Goal: Task Accomplishment & Management: Use online tool/utility

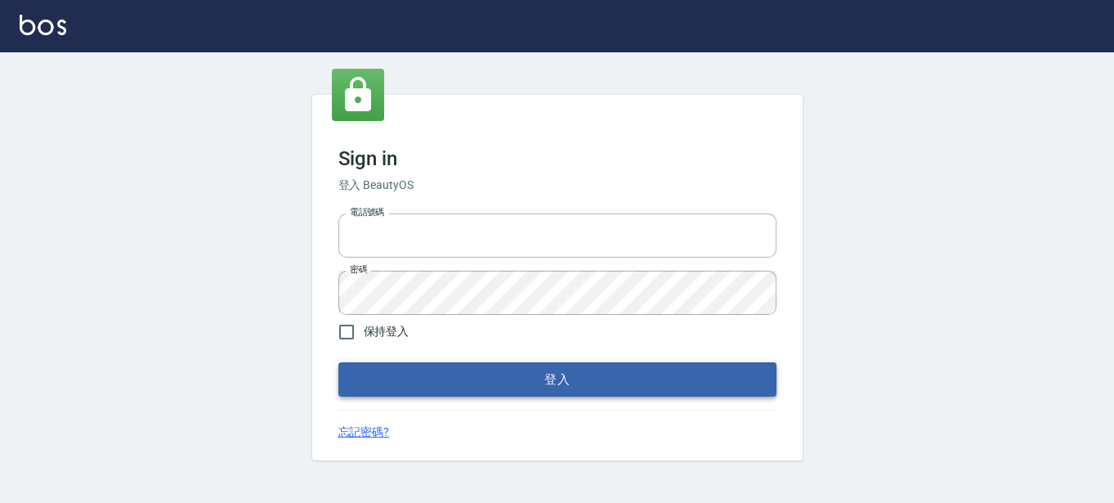
type input "0289832082"
click at [349, 374] on button "登入" at bounding box center [557, 379] width 438 height 34
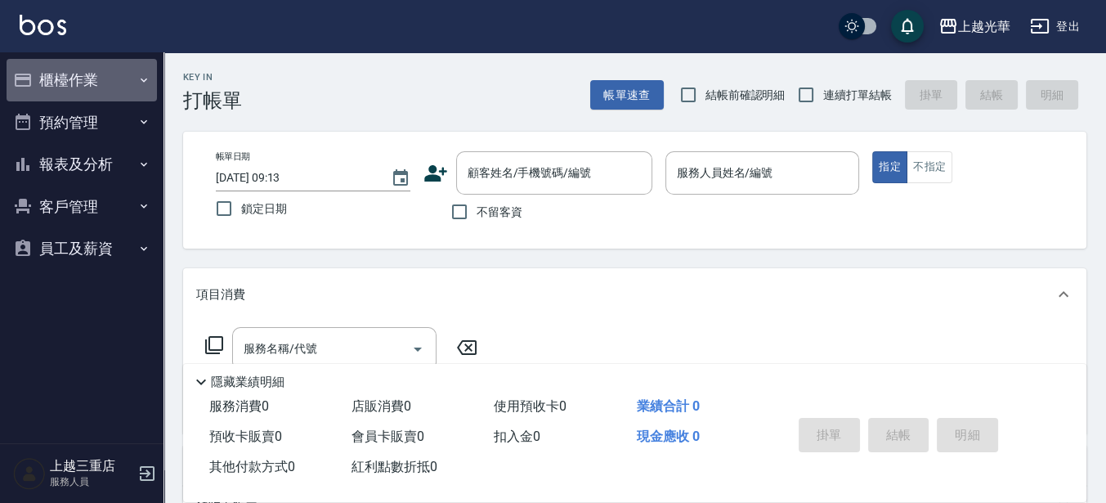
click at [105, 72] on button "櫃檯作業" at bounding box center [82, 80] width 150 height 43
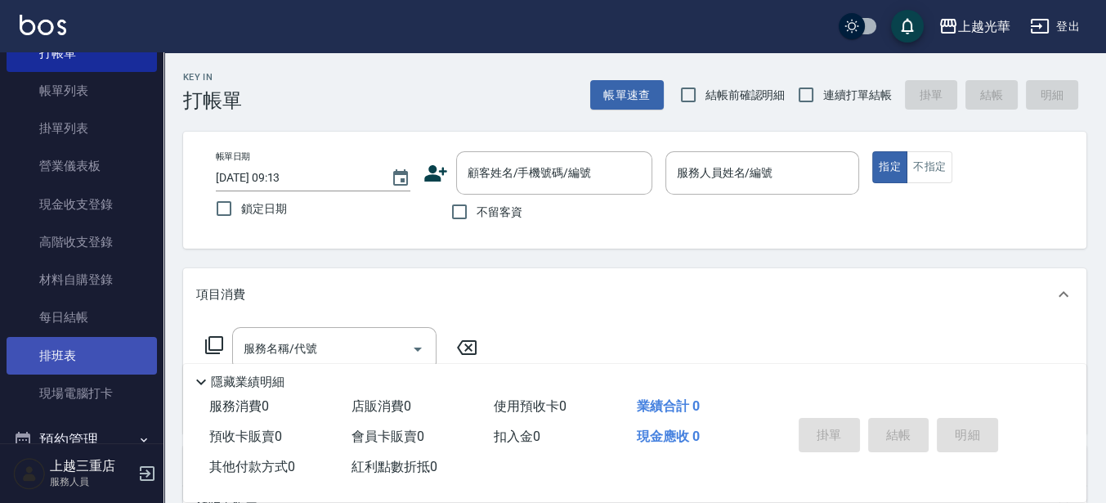
scroll to position [102, 0]
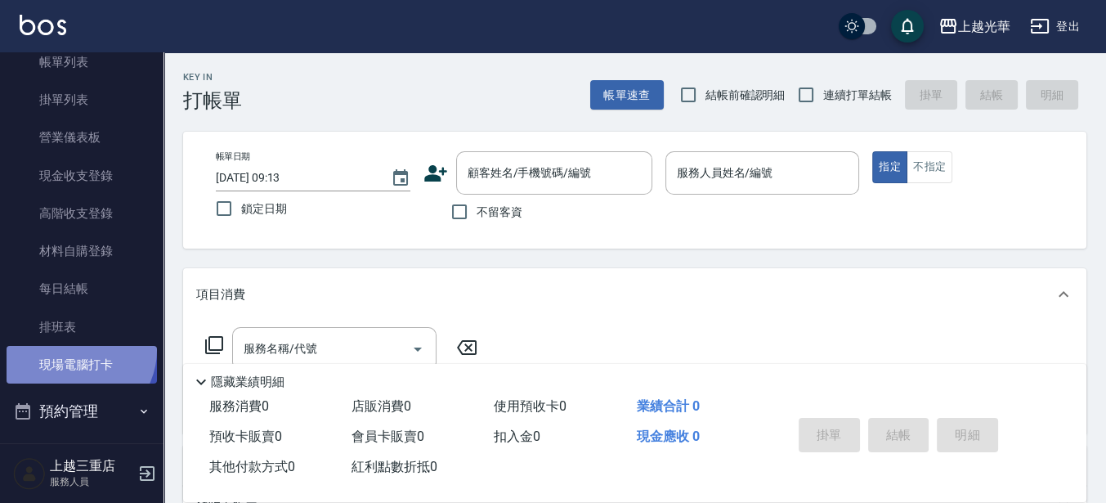
click at [76, 350] on link "現場電腦打卡" at bounding box center [82, 365] width 150 height 38
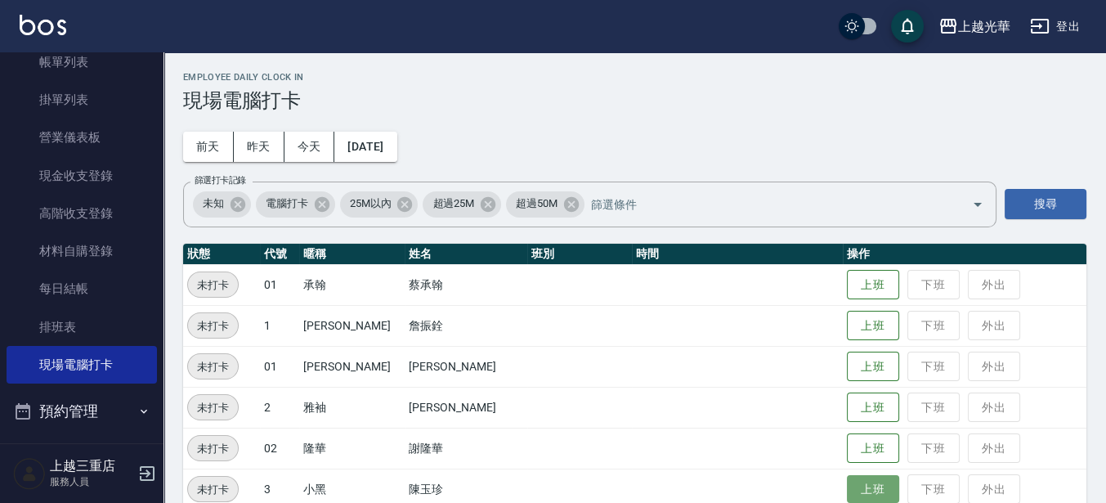
click at [855, 487] on button "上班" at bounding box center [873, 489] width 52 height 29
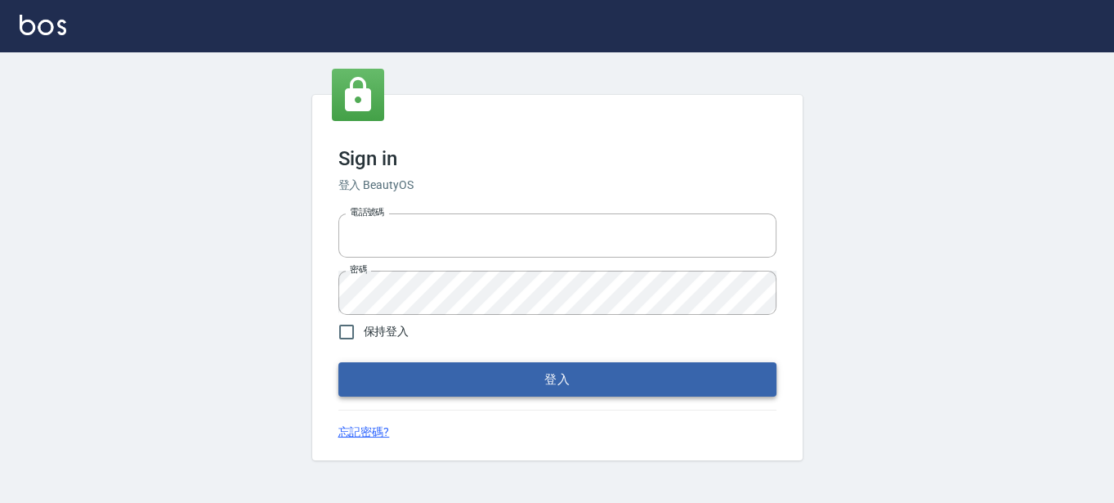
type input "0289832082"
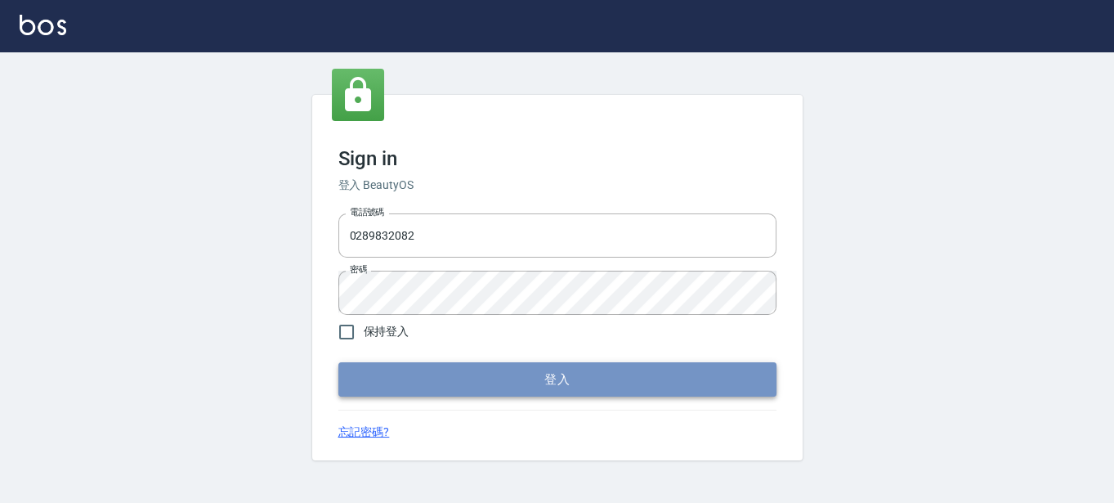
click at [691, 362] on button "登入" at bounding box center [557, 379] width 438 height 34
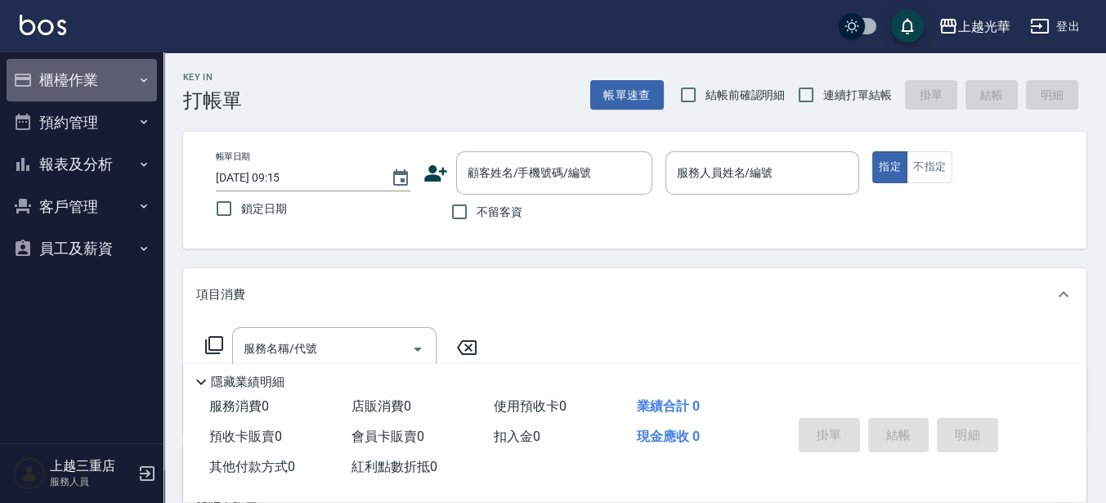
click at [40, 78] on button "櫃檯作業" at bounding box center [82, 80] width 150 height 43
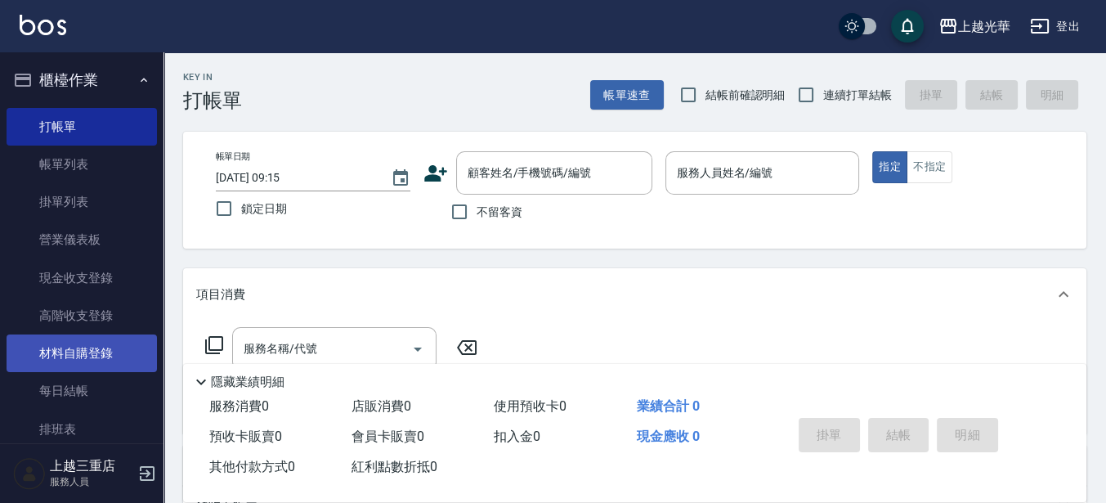
scroll to position [102, 0]
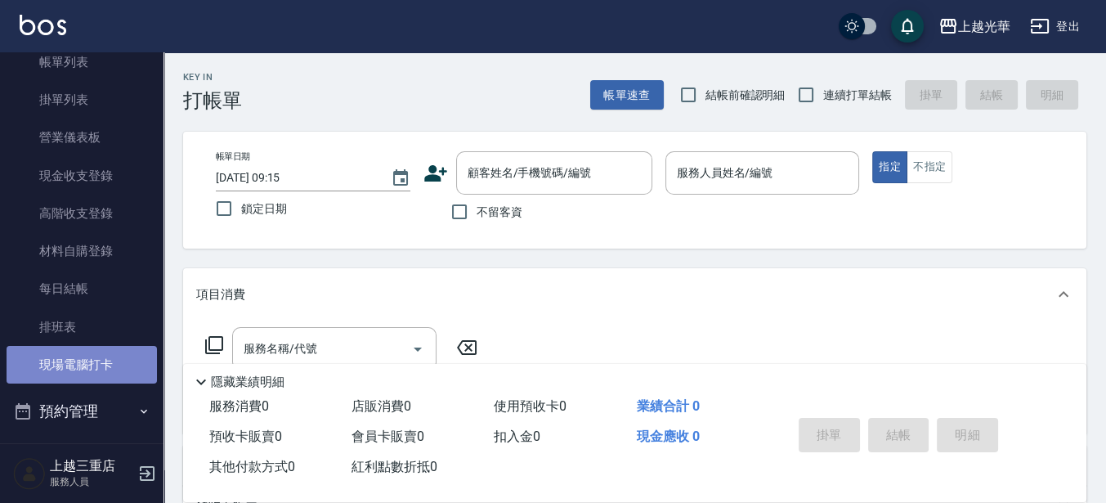
click at [119, 366] on link "現場電腦打卡" at bounding box center [82, 365] width 150 height 38
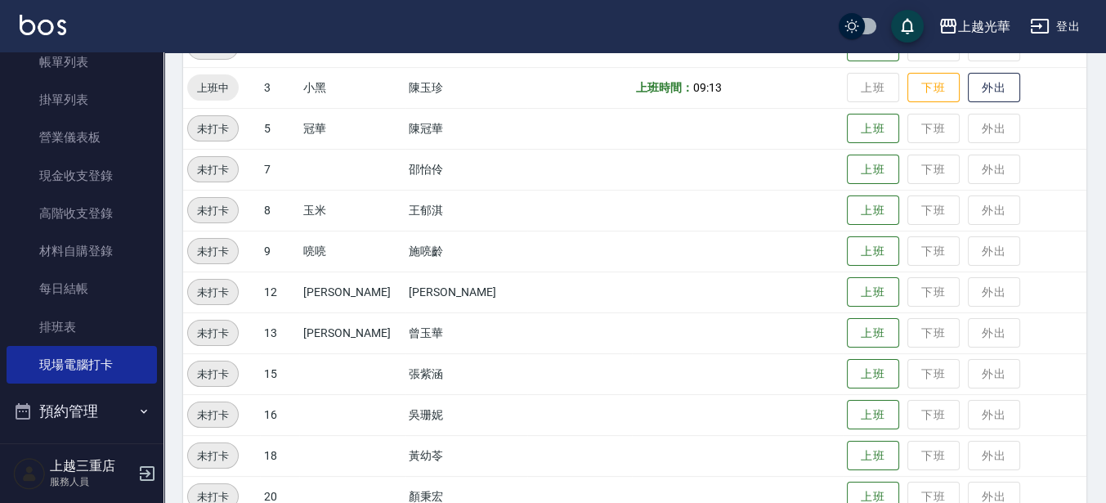
scroll to position [409, 0]
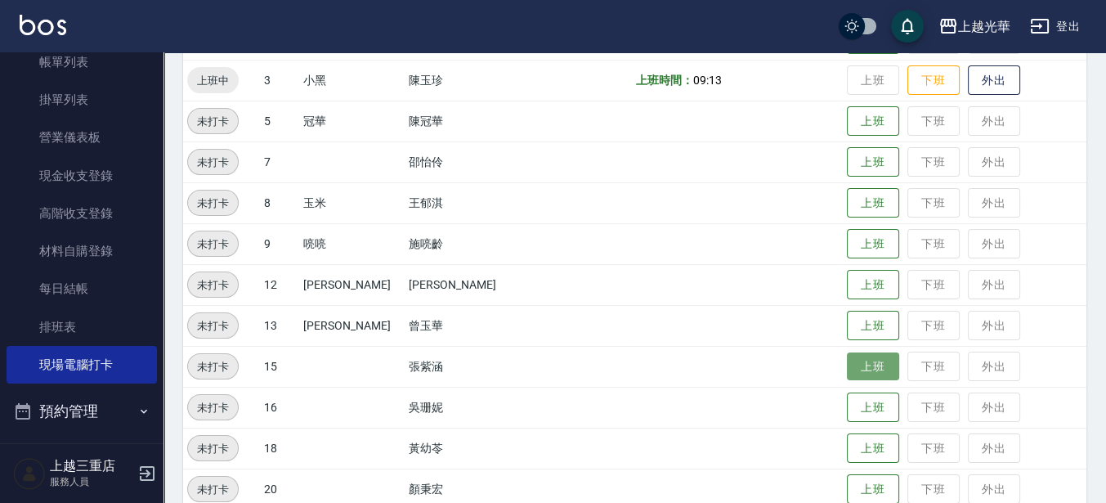
click at [847, 373] on button "上班" at bounding box center [873, 366] width 52 height 29
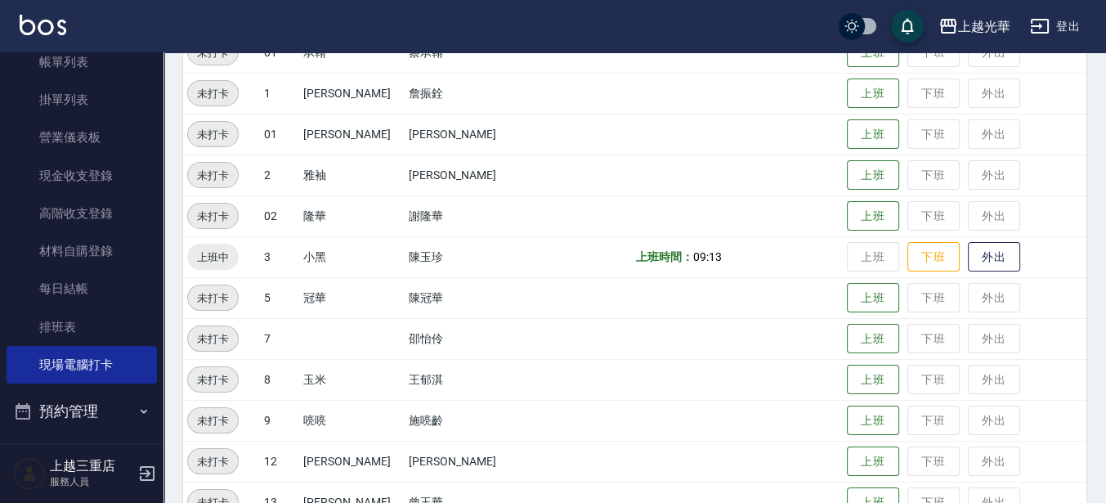
scroll to position [204, 0]
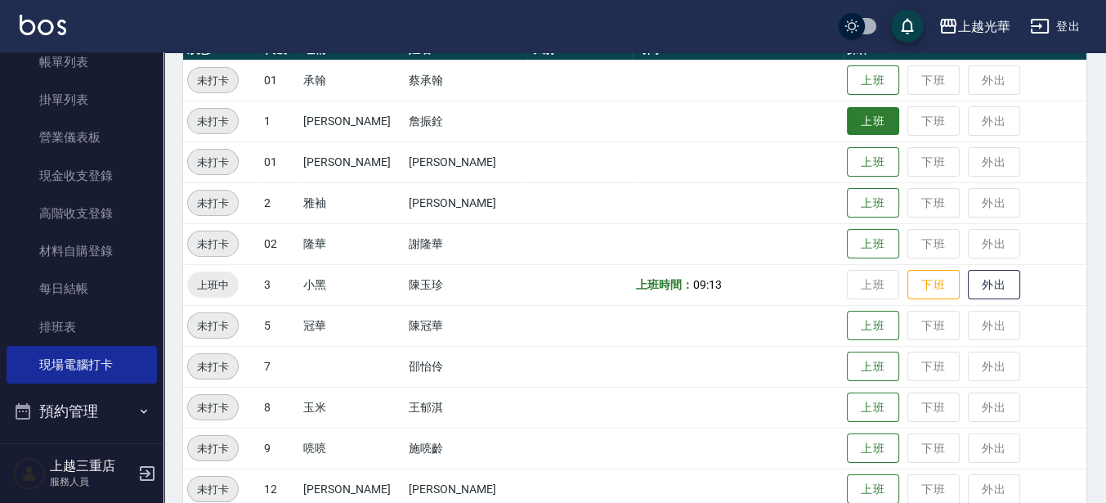
click at [847, 126] on button "上班" at bounding box center [873, 121] width 52 height 29
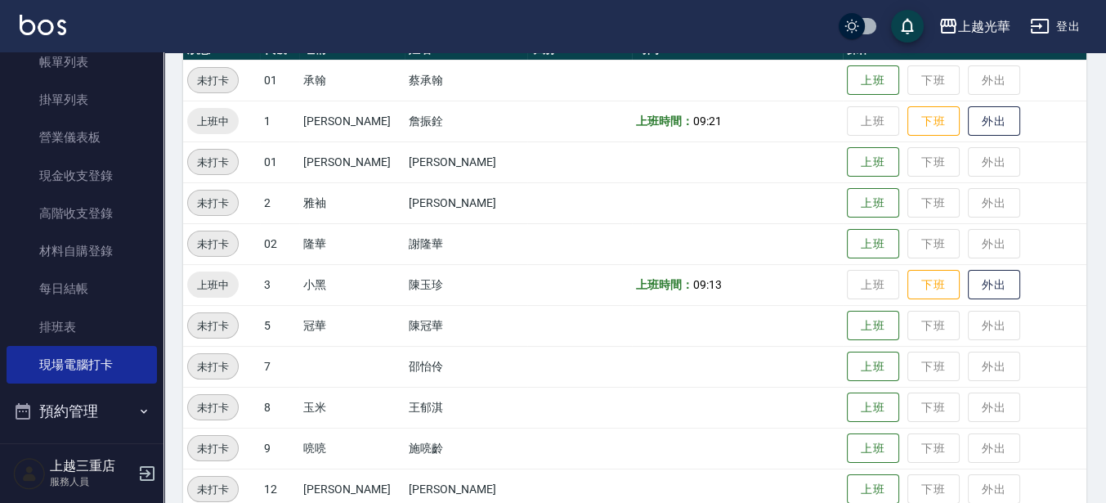
click at [1038, 34] on icon "button" at bounding box center [1040, 26] width 20 height 20
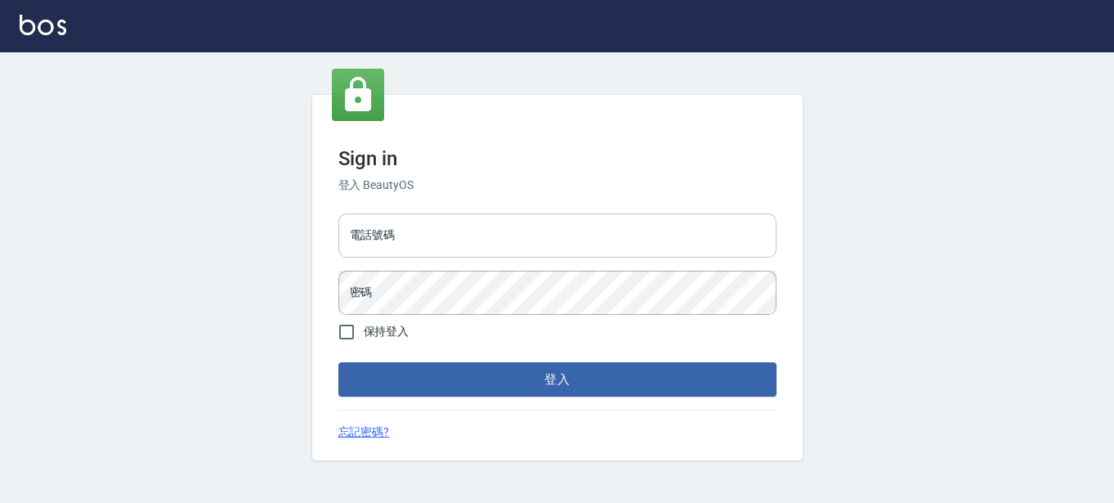
type input "0289832082"
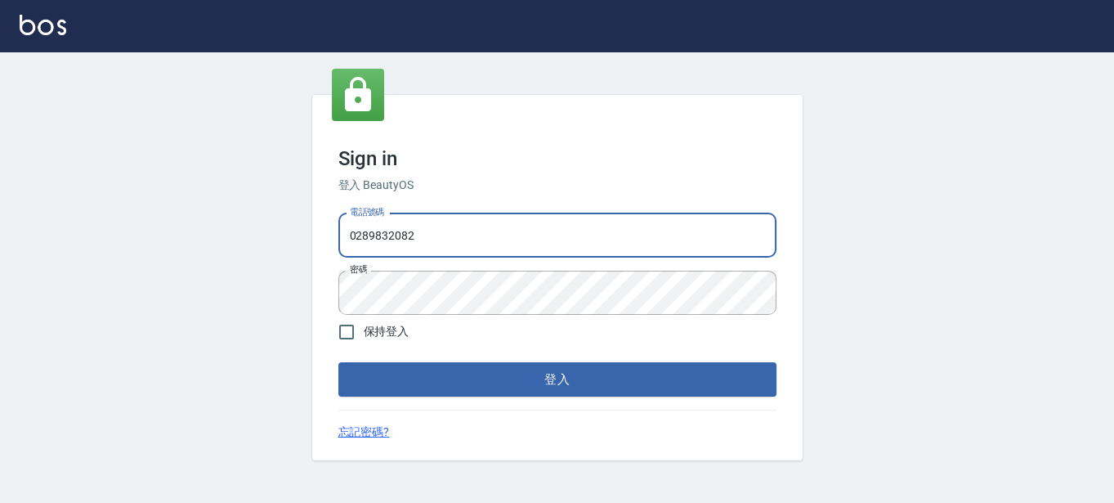
drag, startPoint x: 0, startPoint y: 0, endPoint x: 0, endPoint y: 244, distance: 243.6
click at [0, 253] on html "Sign in 登入 BeautyOS 電話號碼 [PHONE_NUMBER] 電話號碼 密碼 密碼 保持登入 登入 忘記密碼?" at bounding box center [557, 251] width 1114 height 503
type input "0955332100"
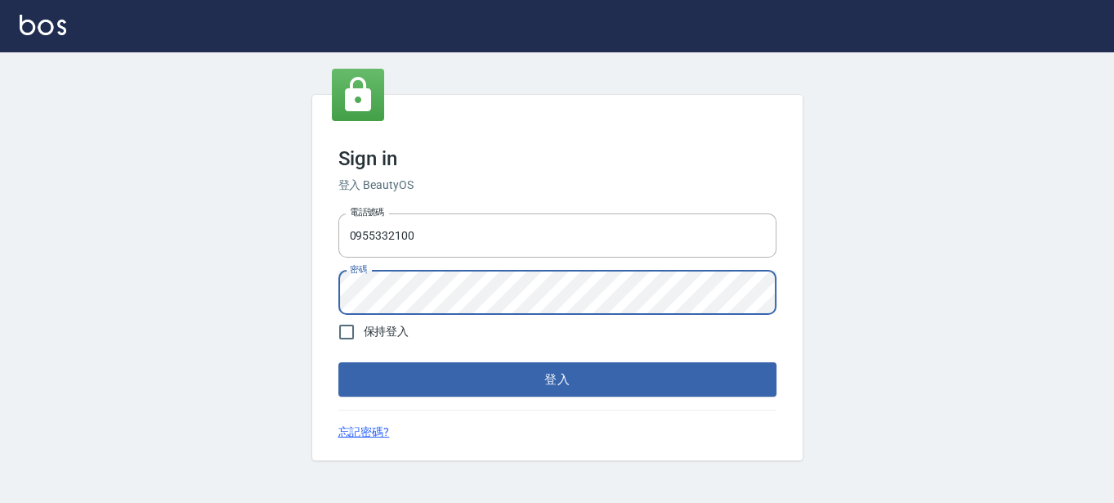
click at [338, 362] on button "登入" at bounding box center [557, 379] width 438 height 34
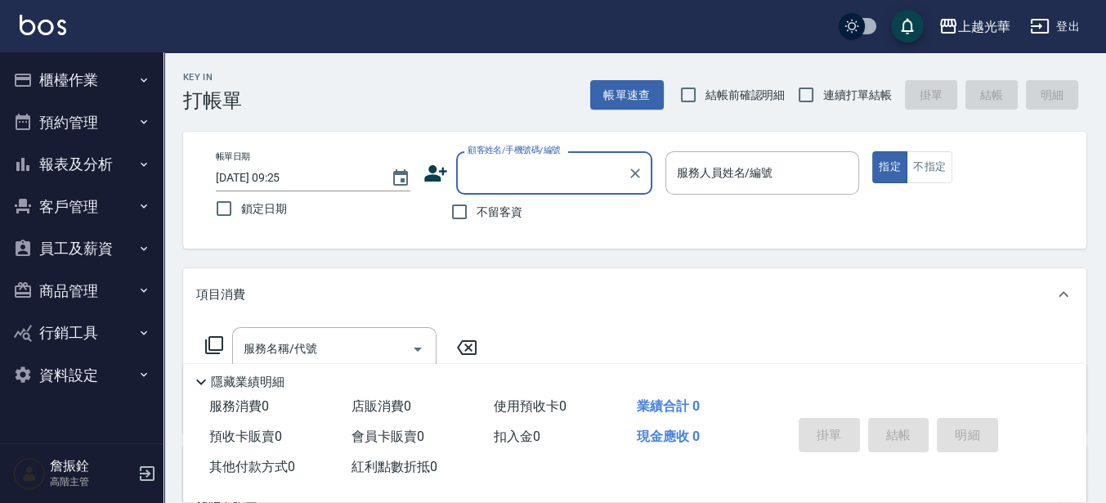
click at [84, 251] on button "員工及薪資" at bounding box center [82, 248] width 150 height 43
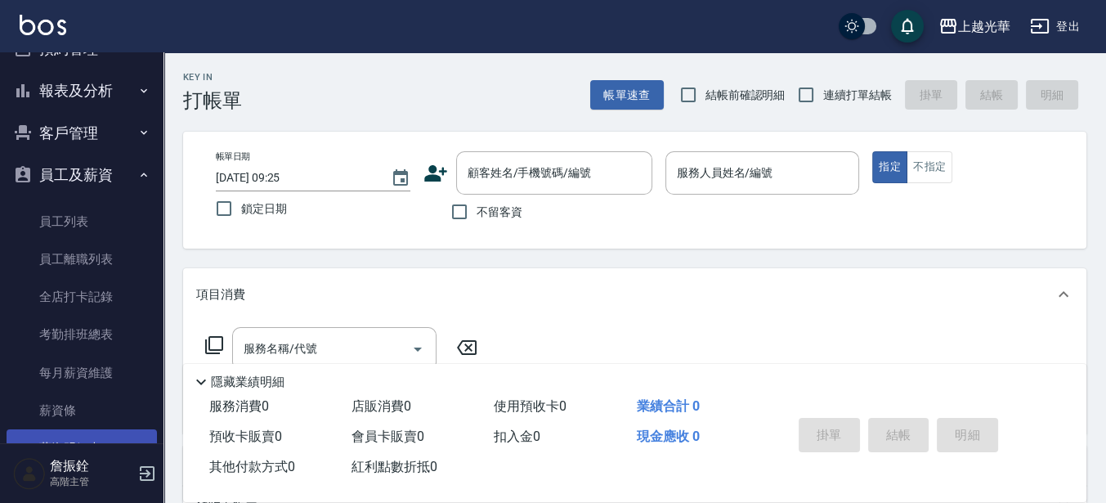
scroll to position [102, 0]
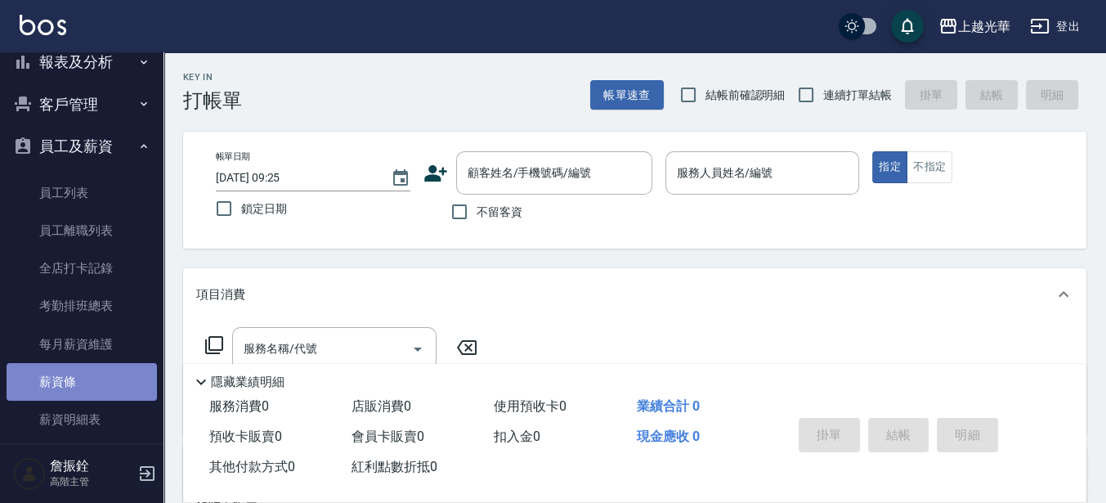
click at [100, 389] on link "薪資條" at bounding box center [82, 382] width 150 height 38
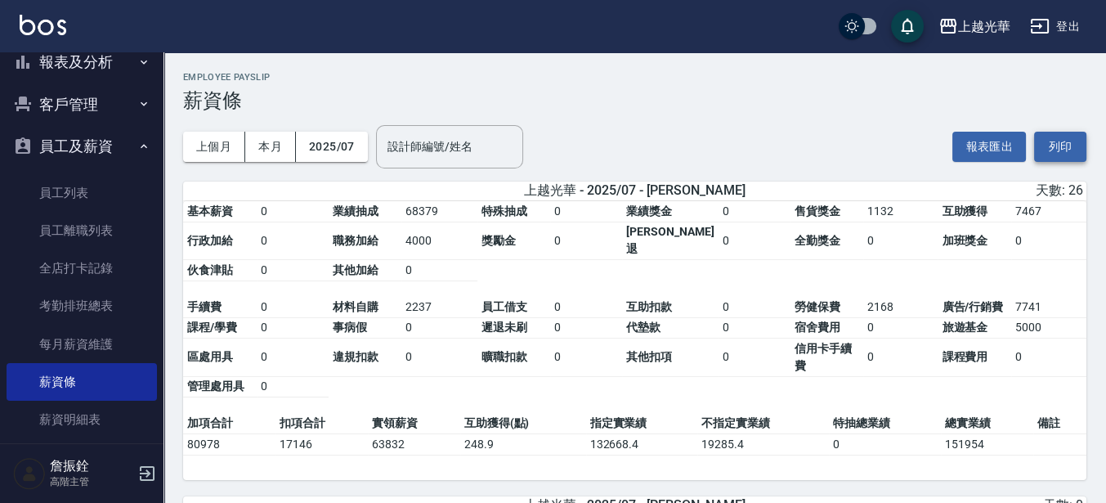
click at [1042, 138] on button "列印" at bounding box center [1060, 147] width 52 height 30
click at [670, 140] on div "上個月 本月 2025/07 設計師編號/姓名 設計師編號/姓名 報表匯出 列印" at bounding box center [634, 146] width 903 height 69
click at [1050, 144] on button "列印" at bounding box center [1060, 147] width 52 height 30
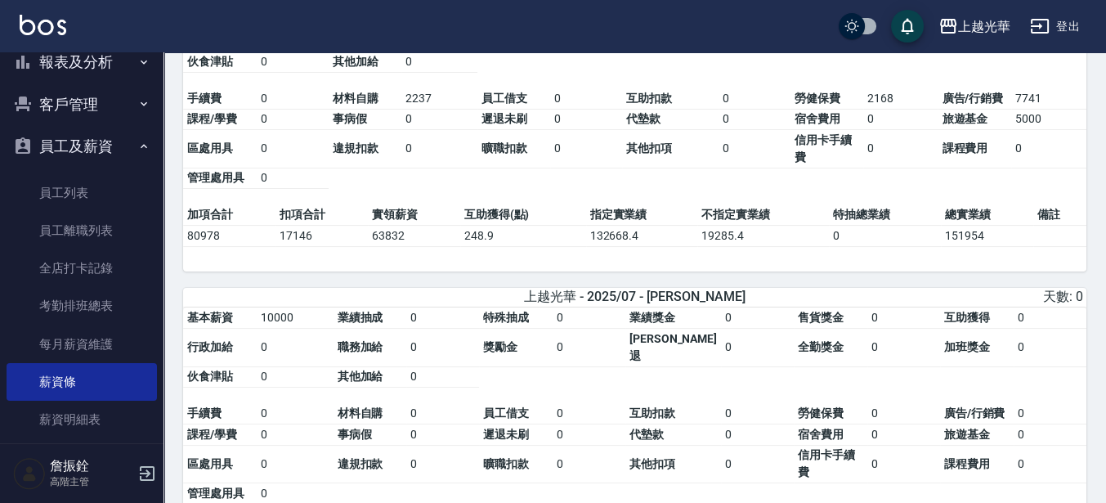
scroll to position [307, 0]
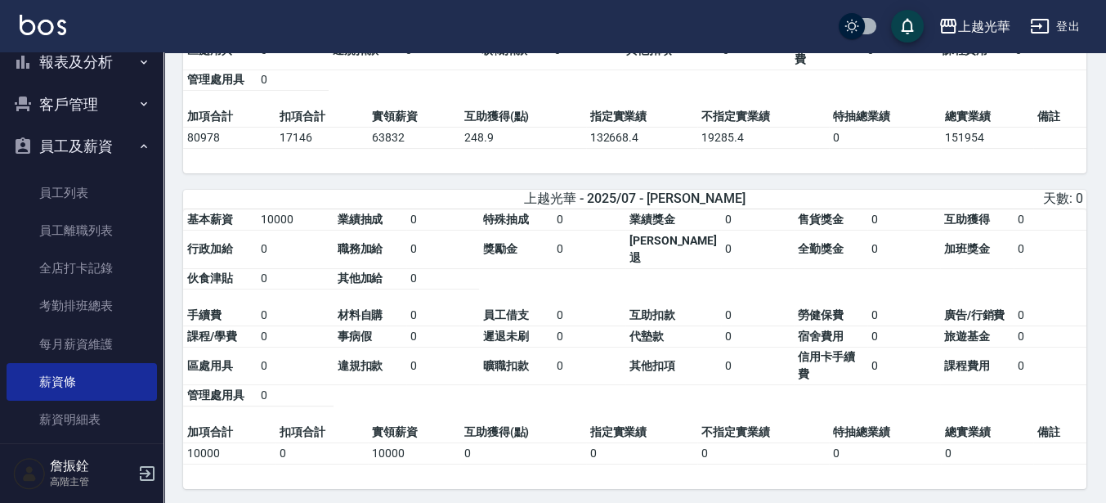
drag, startPoint x: 710, startPoint y: 113, endPoint x: 1059, endPoint y: 144, distance: 350.4
click at [1065, 152] on div "基本薪資 0 業績抽成 68379 特殊抽成 0 業績獎金 0 售貨獎金 1132 互助獲得 7467 行政加給 0 職務加給 4000 獎勵金 0 勞健保勞…" at bounding box center [634, 35] width 903 height 280
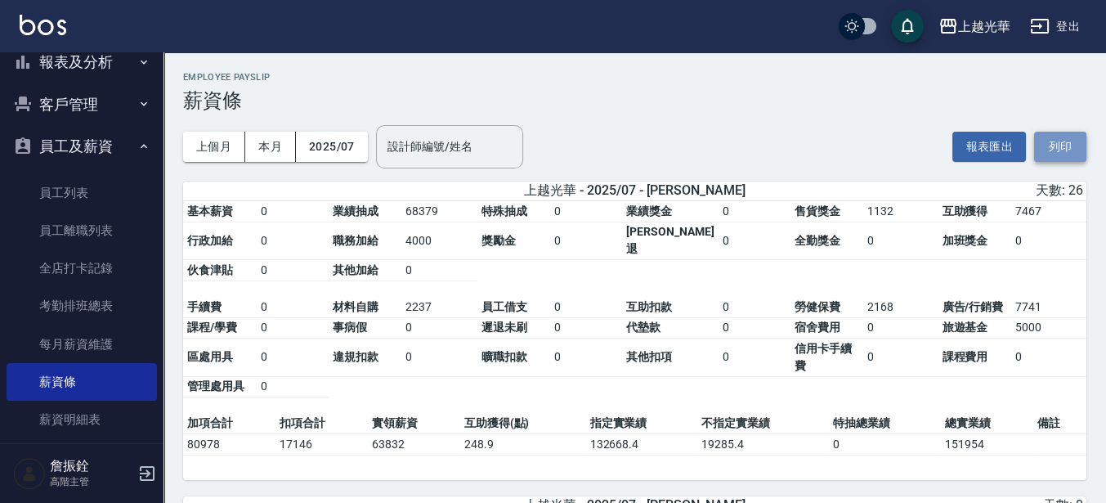
click at [1055, 144] on button "列印" at bounding box center [1060, 147] width 52 height 30
click at [1043, 134] on button "列印" at bounding box center [1060, 147] width 52 height 30
click at [1059, 23] on button "登出" at bounding box center [1054, 26] width 63 height 30
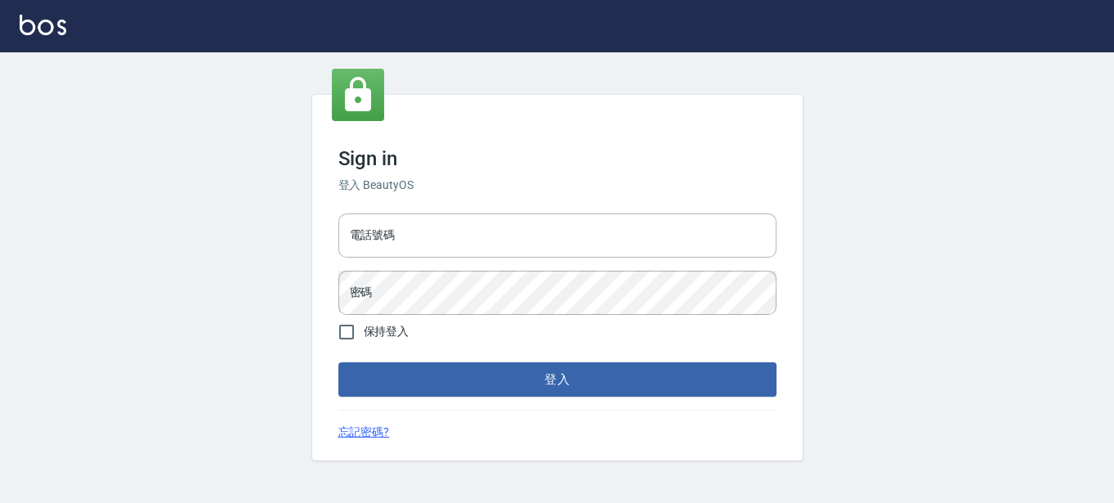
type input "0289832082"
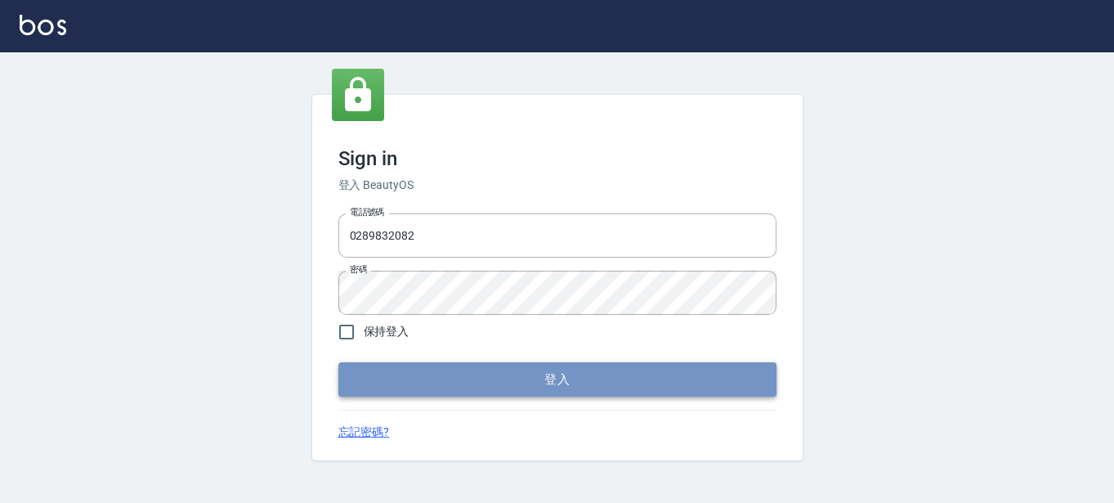
click at [637, 383] on button "登入" at bounding box center [557, 379] width 438 height 34
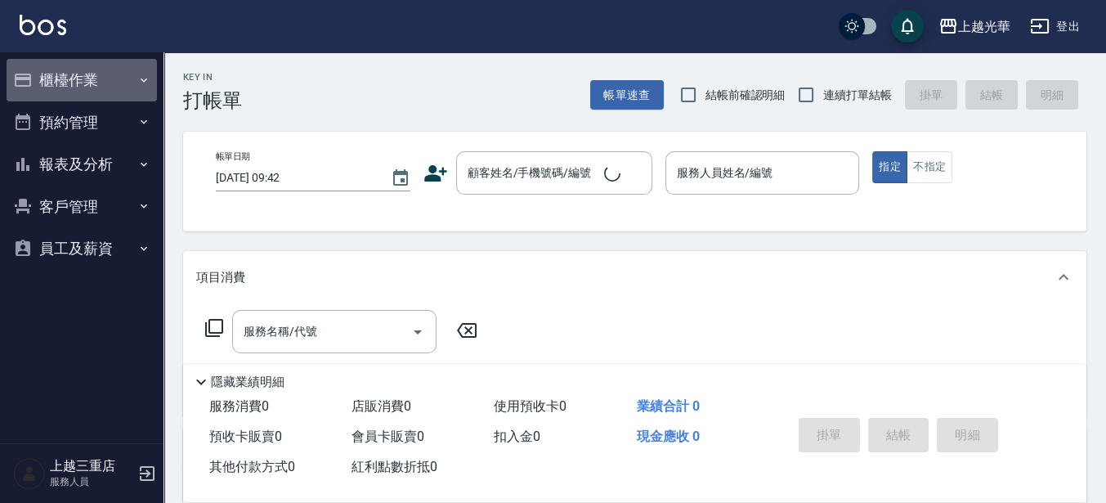
click at [87, 87] on button "櫃檯作業" at bounding box center [82, 80] width 150 height 43
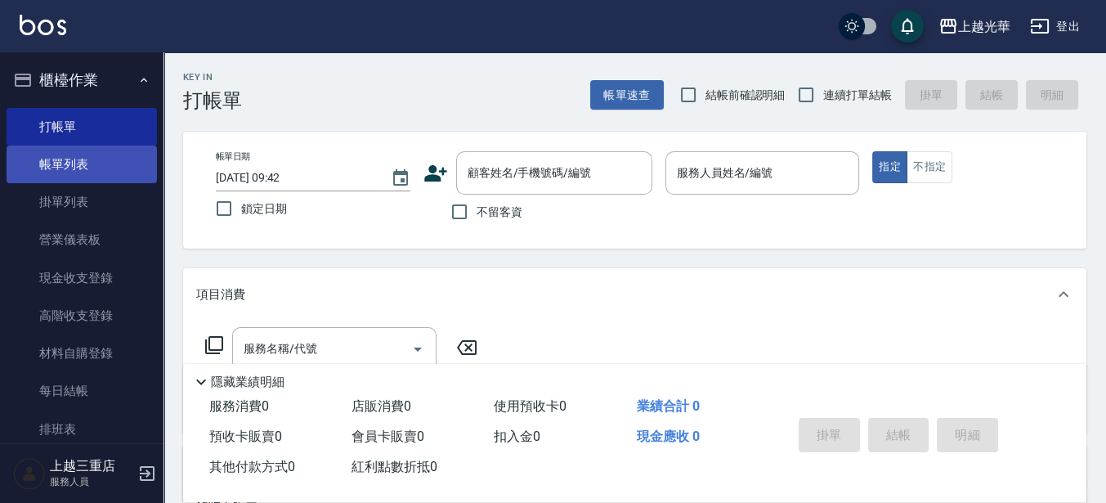
click at [90, 159] on link "帳單列表" at bounding box center [82, 165] width 150 height 38
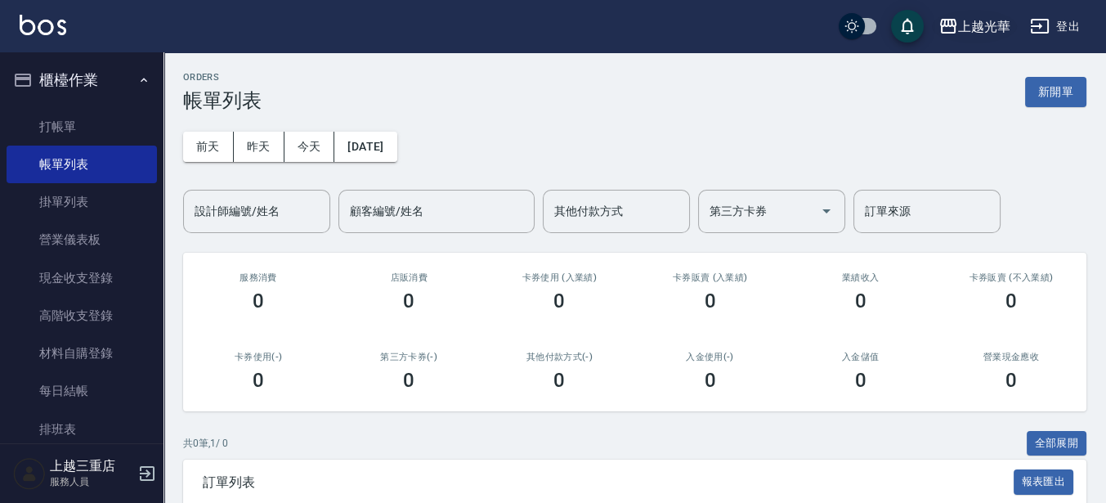
click at [977, 27] on div "上越光華" at bounding box center [984, 26] width 52 height 20
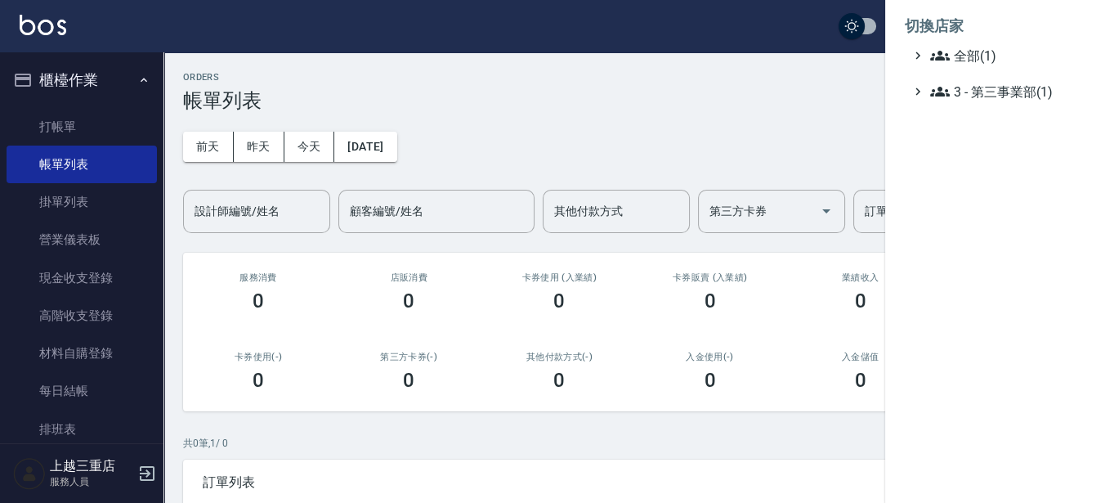
click at [604, 115] on div at bounding box center [557, 251] width 1114 height 503
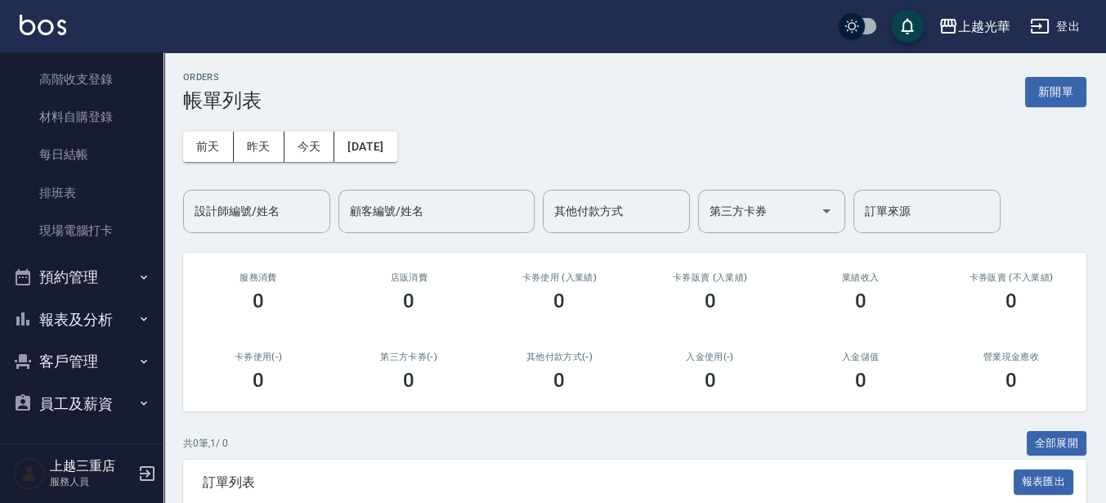
click at [102, 316] on button "報表及分析" at bounding box center [82, 319] width 150 height 43
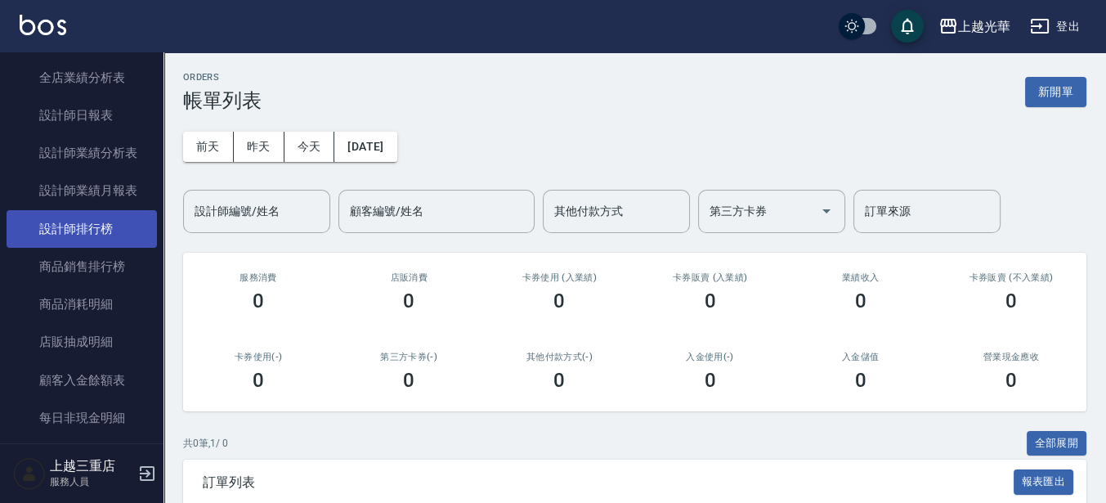
scroll to position [747, 0]
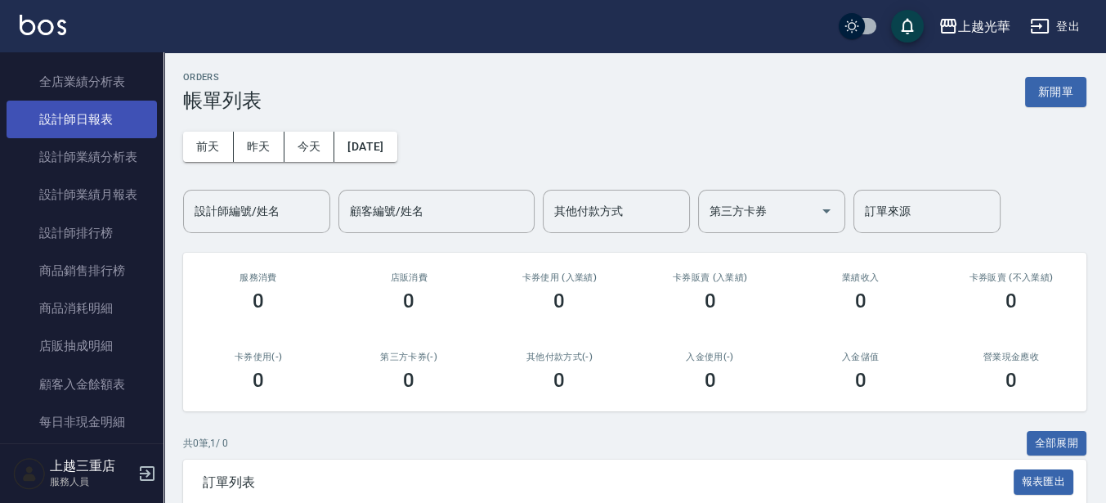
click at [101, 107] on link "設計師日報表" at bounding box center [82, 120] width 150 height 38
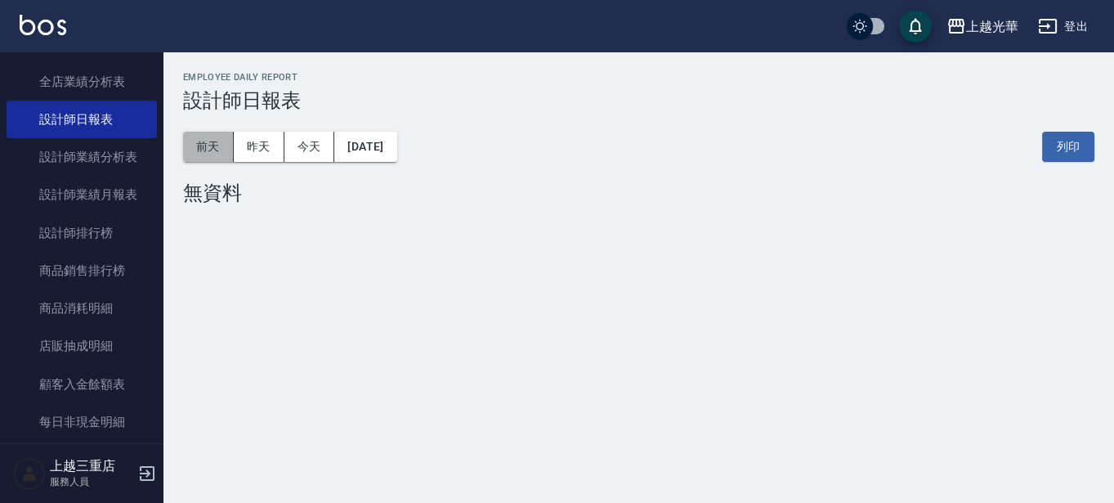
click at [202, 148] on button "前天" at bounding box center [208, 147] width 51 height 30
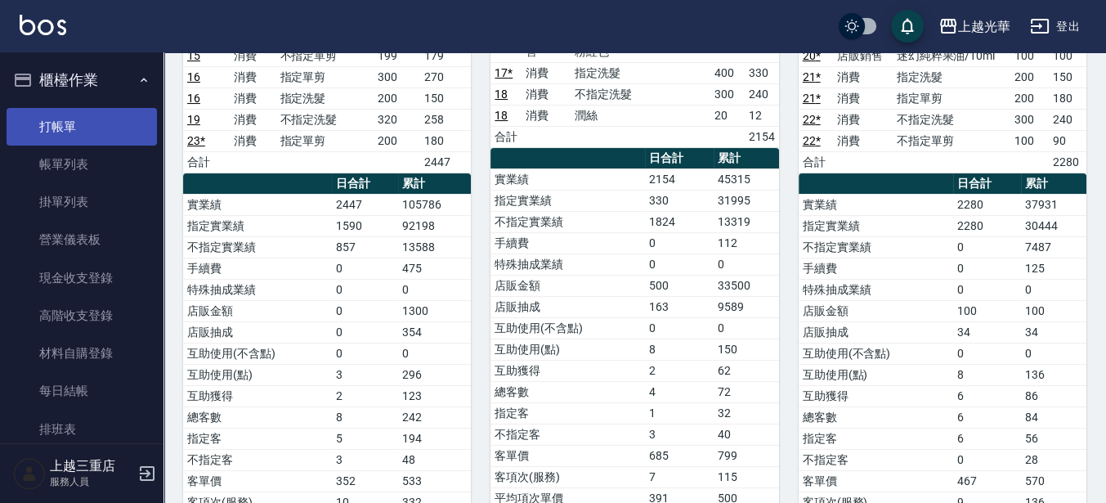
click at [79, 114] on link "打帳單" at bounding box center [82, 127] width 150 height 38
